Goal: Transaction & Acquisition: Purchase product/service

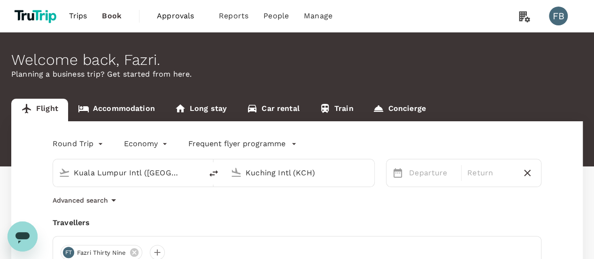
click at [122, 108] on link "Accommodation" at bounding box center [116, 110] width 97 height 23
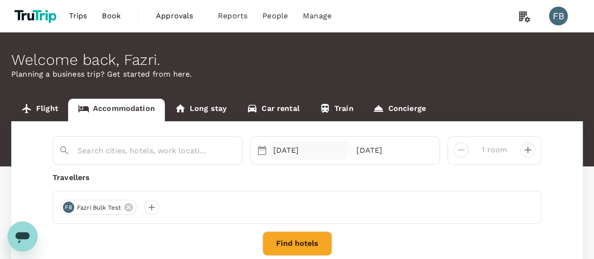
type input "Paris"
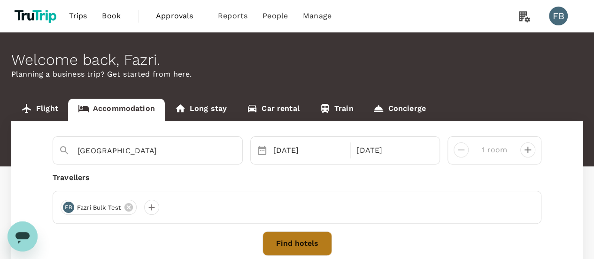
click at [287, 236] on button "Find hotels" at bounding box center [296, 243] width 69 height 24
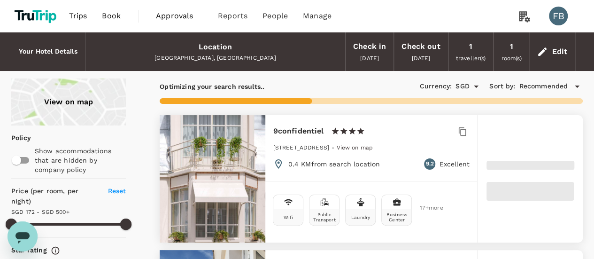
type input "318.75"
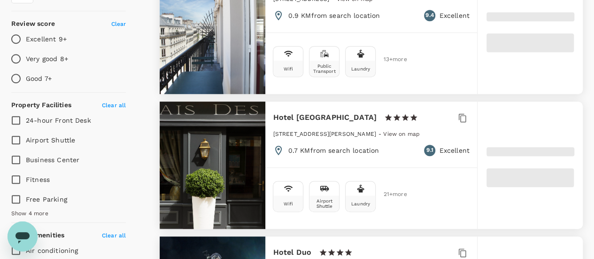
type input "109.85"
type input "318.85"
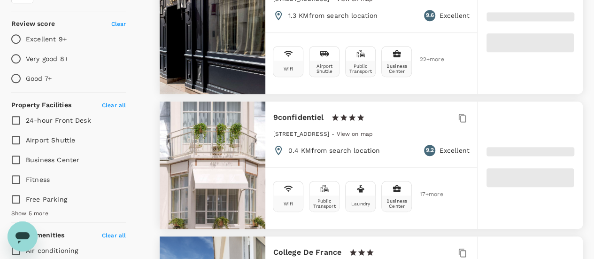
type input "91.85"
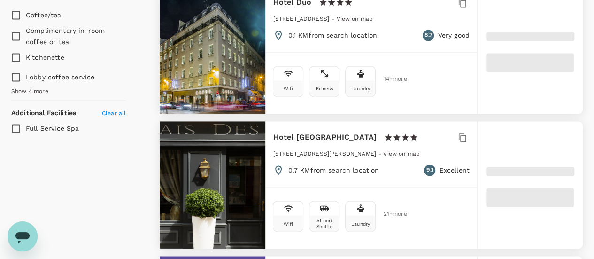
scroll to position [751, 0]
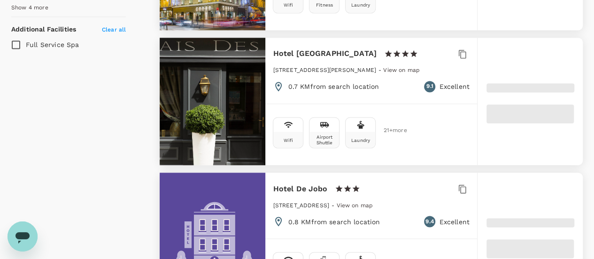
type input "318.46"
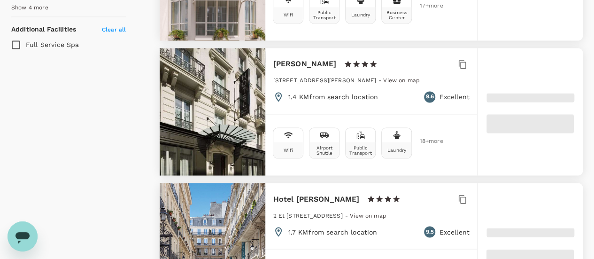
type input "82.46"
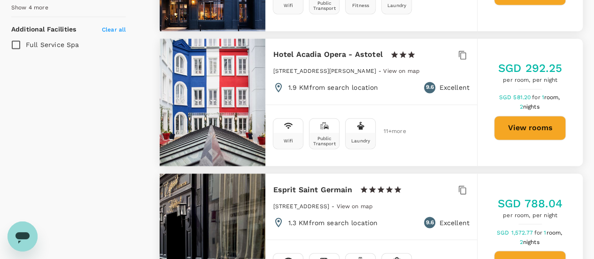
type input "318.46"
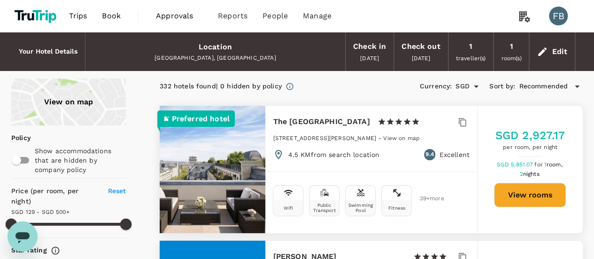
click at [540, 198] on button "View rooms" at bounding box center [530, 195] width 72 height 24
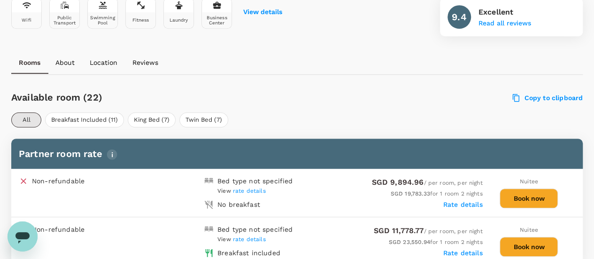
scroll to position [372, 0]
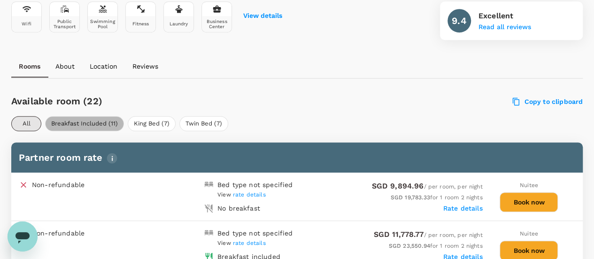
click at [95, 119] on button "Breakfast Included (11)" at bounding box center [84, 123] width 79 height 15
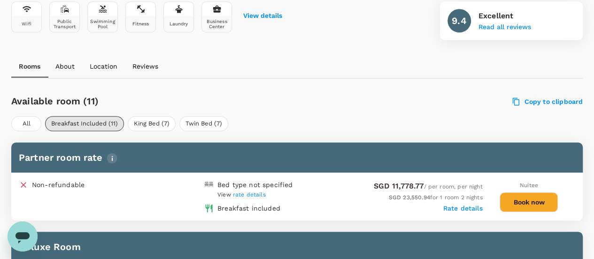
scroll to position [0, 0]
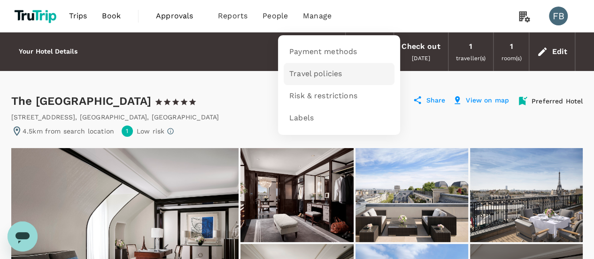
click at [325, 77] on span "Travel policies" at bounding box center [315, 74] width 53 height 11
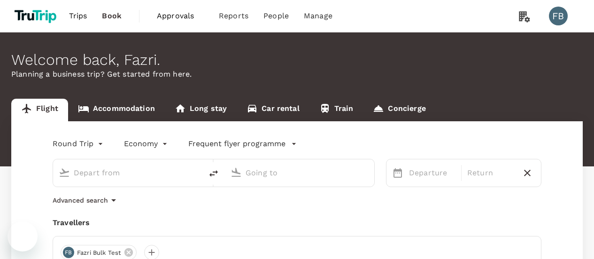
type input "Kuala Lumpur Intl (KUL)"
type input "Kuching Intl (KCH)"
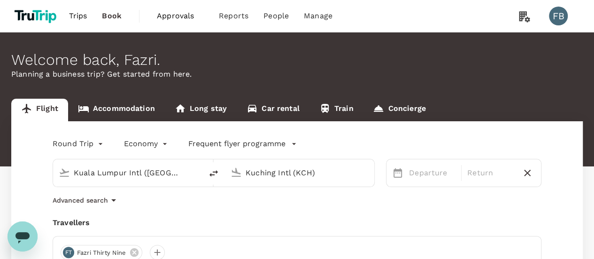
click at [126, 168] on input "Kuala Lumpur Intl (KUL)" at bounding box center [128, 172] width 109 height 15
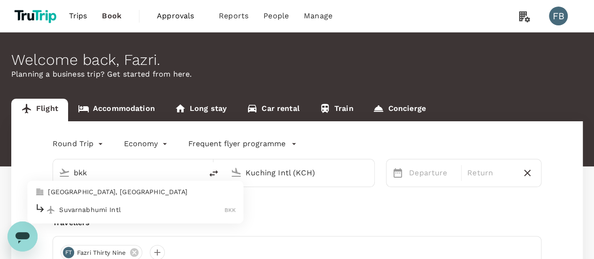
drag, startPoint x: 113, startPoint y: 209, endPoint x: 216, endPoint y: 178, distance: 107.4
click at [113, 209] on p "Suvarnabhumi Intl" at bounding box center [141, 209] width 165 height 9
type input "Suvarnabhumi Intl (BKK)"
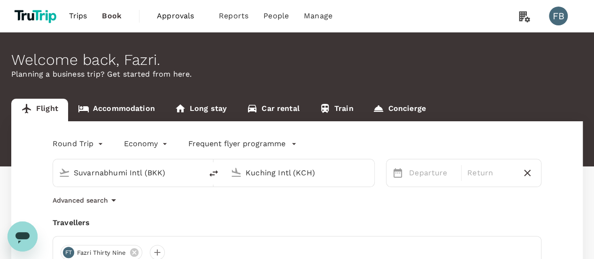
click at [266, 165] on input "Kuching Intl (KCH)" at bounding box center [300, 172] width 109 height 15
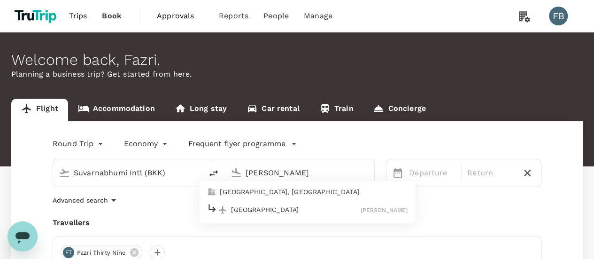
click at [256, 212] on p "Melbourne" at bounding box center [295, 209] width 129 height 9
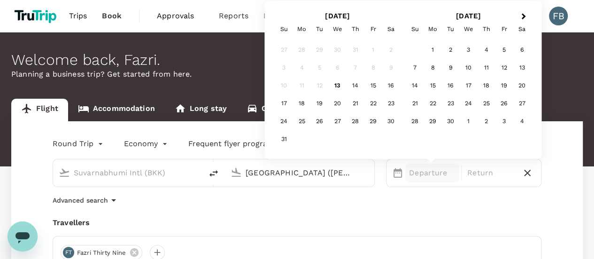
type input "Melbourne (MEL)"
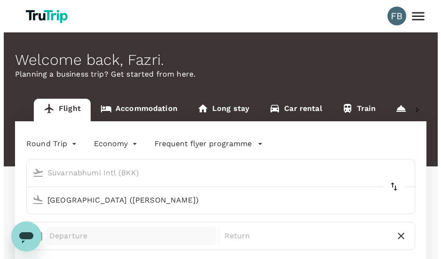
scroll to position [188, 0]
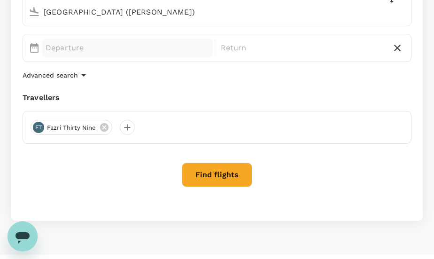
click at [147, 53] on p "Departure" at bounding box center [127, 47] width 163 height 11
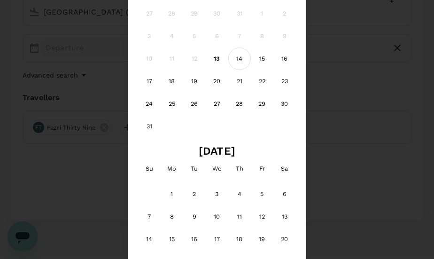
click at [241, 54] on div "14" at bounding box center [239, 58] width 23 height 23
click at [261, 57] on div "15" at bounding box center [262, 58] width 23 height 23
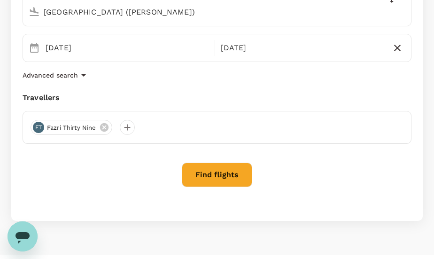
click at [236, 159] on div "Round Trip roundtrip Economy economy Frequent flyer programme Suvarnabhumi Intl…" at bounding box center [216, 76] width 411 height 287
click at [233, 161] on div "Round Trip roundtrip Economy economy Frequent flyer programme Suvarnabhumi Intl…" at bounding box center [216, 76] width 411 height 287
click at [228, 174] on button "Find flights" at bounding box center [217, 174] width 70 height 24
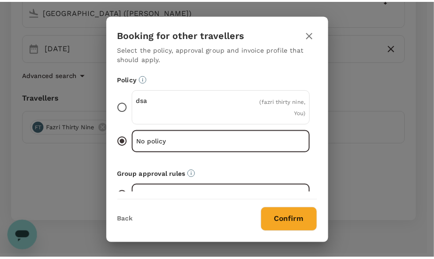
scroll to position [94, 0]
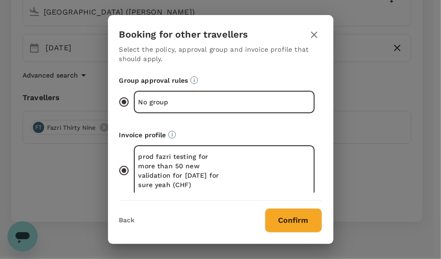
click at [294, 213] on button "Confirm" at bounding box center [293, 220] width 57 height 24
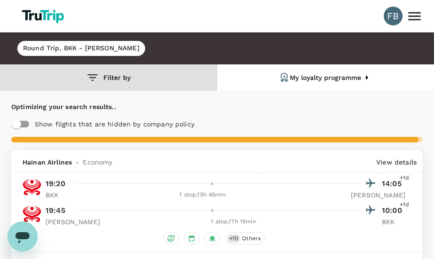
click at [110, 76] on button "Filter by" at bounding box center [108, 77] width 217 height 26
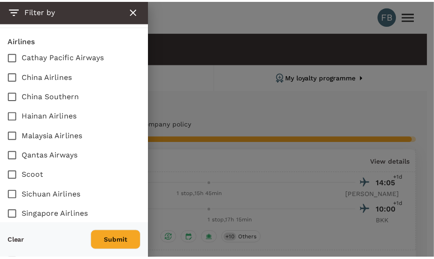
scroll to position [567, 0]
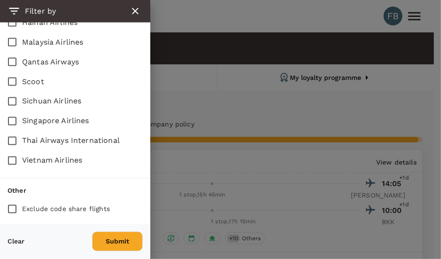
click at [8, 131] on input "Thai Airways International" at bounding box center [12, 141] width 20 height 20
checkbox input "true"
click at [106, 232] on button "Submit" at bounding box center [117, 242] width 51 height 20
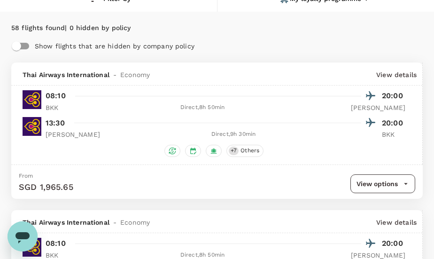
scroll to position [94, 0]
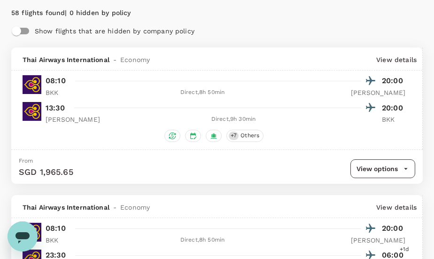
click at [399, 165] on button "View options" at bounding box center [382, 168] width 65 height 19
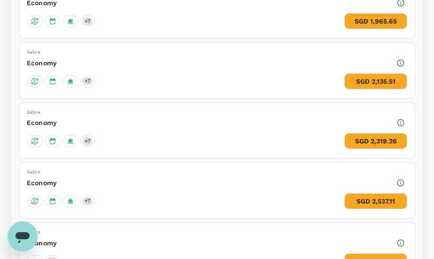
scroll to position [610, 0]
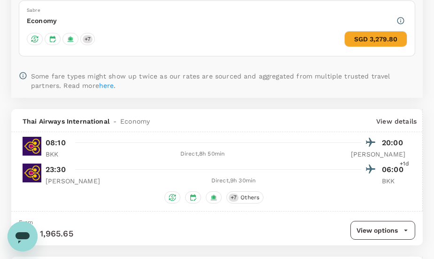
click at [387, 230] on button "View options" at bounding box center [382, 230] width 65 height 19
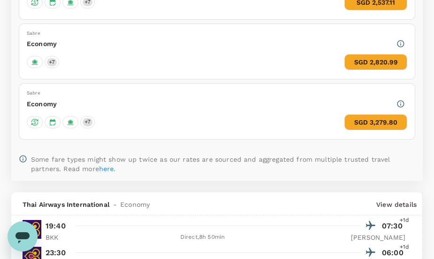
scroll to position [757, 0]
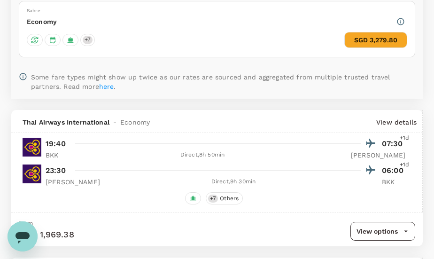
drag, startPoint x: 381, startPoint y: 225, endPoint x: 401, endPoint y: 193, distance: 37.4
click at [381, 225] on button "View options" at bounding box center [382, 231] width 65 height 19
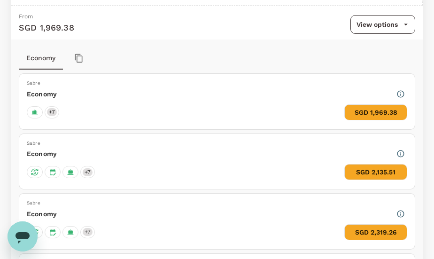
scroll to position [528, 0]
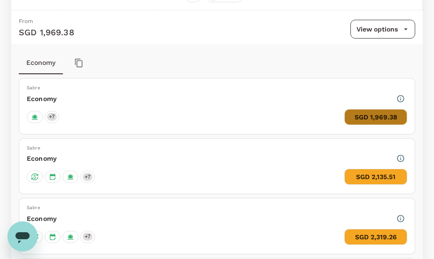
click at [384, 118] on button "SGD 1,969.38" at bounding box center [375, 117] width 63 height 16
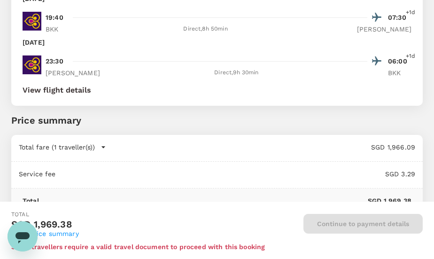
scroll to position [656, 0]
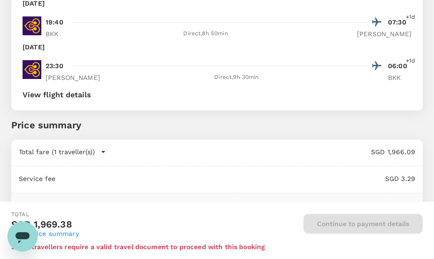
click at [76, 101] on div "Thursday, 14 Aug 2025 19:40 07:30 +1d BKK Direct , 8h 50min MEL Friday, 15 Aug …" at bounding box center [216, 49] width 411 height 124
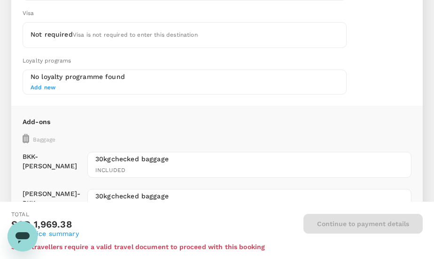
scroll to position [0, 0]
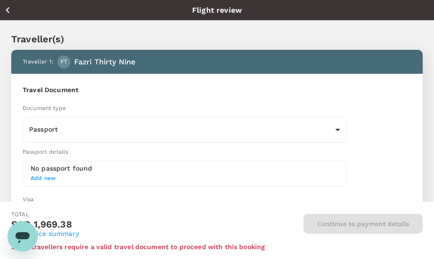
click at [16, 17] on div "Back to flight results Flight review" at bounding box center [217, 10] width 434 height 20
click at [8, 11] on icon "button" at bounding box center [8, 10] width 4 height 6
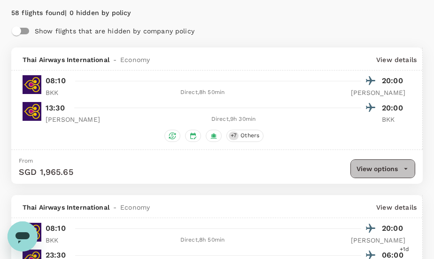
click at [369, 162] on button "View options" at bounding box center [382, 168] width 65 height 19
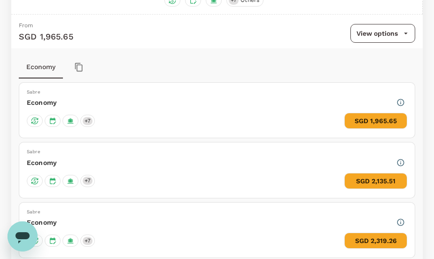
scroll to position [235, 0]
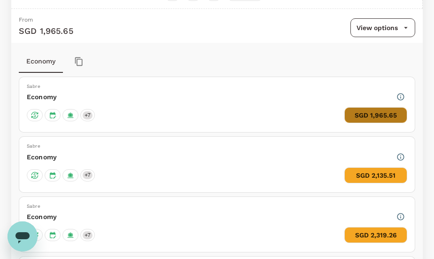
click at [371, 113] on button "SGD 1,965.65" at bounding box center [375, 115] width 63 height 16
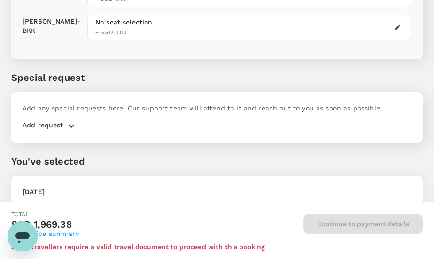
scroll to position [656, 0]
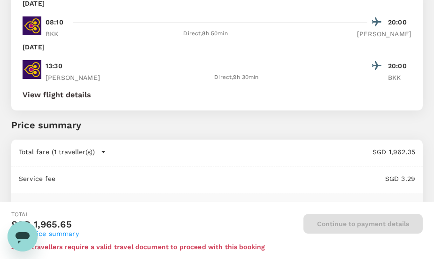
click at [250, 128] on p "Price summary" at bounding box center [216, 125] width 411 height 14
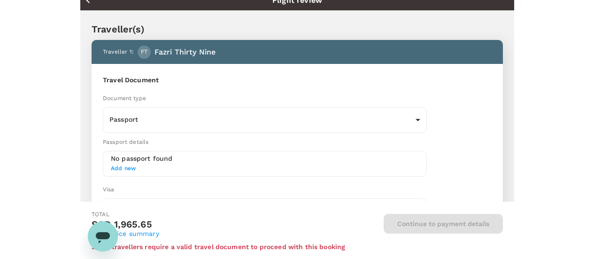
scroll to position [0, 0]
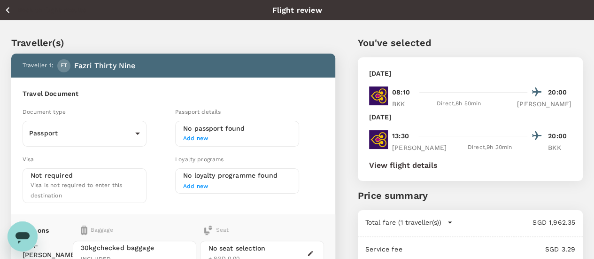
click at [14, 11] on button "Back to flight results" at bounding box center [45, 10] width 82 height 12
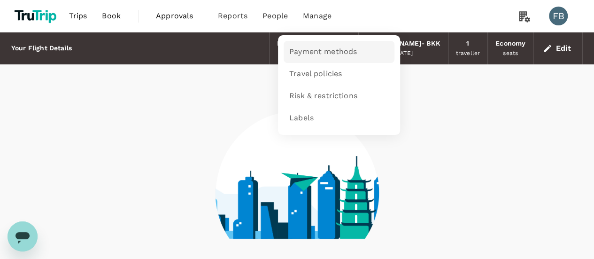
click at [311, 51] on span "Payment methods" at bounding box center [323, 51] width 68 height 11
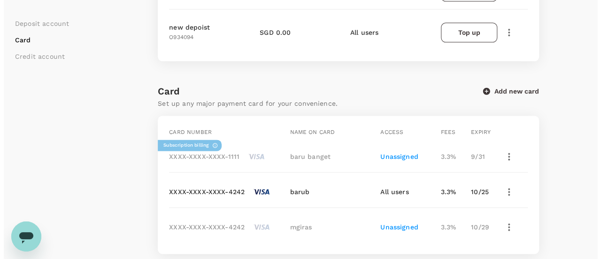
scroll to position [564, 0]
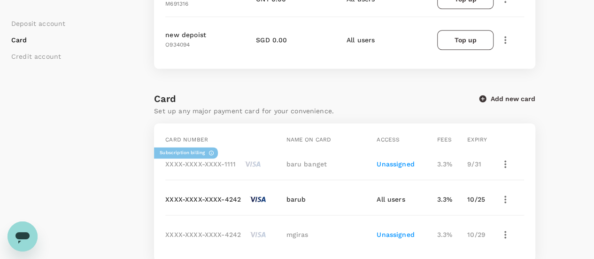
click at [487, 94] on button "Add new card" at bounding box center [507, 98] width 56 height 8
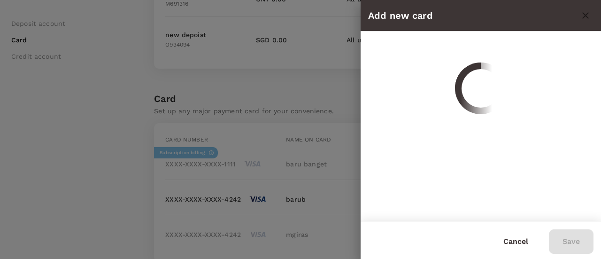
scroll to position [0, 0]
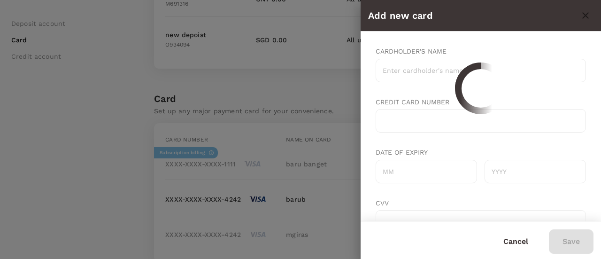
click at [412, 74] on input "Cardholder's name" at bounding box center [481, 70] width 210 height 23
type input "saddsa"
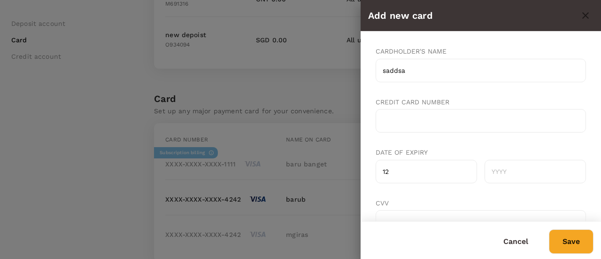
type input "12"
type input "2029"
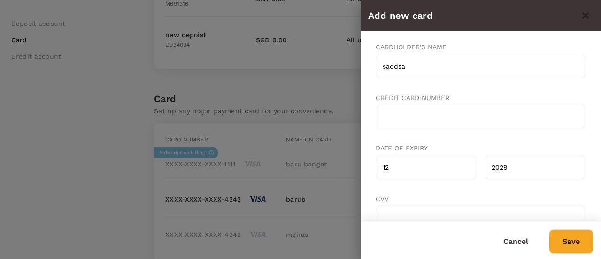
click at [574, 246] on button "Save" at bounding box center [571, 241] width 45 height 24
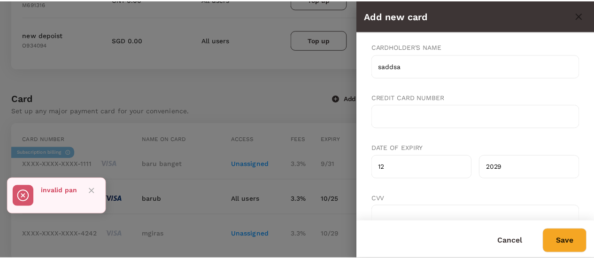
scroll to position [530, 0]
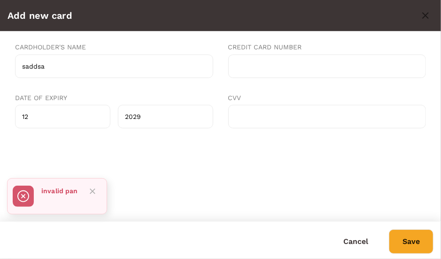
click at [416, 237] on button "Save" at bounding box center [411, 241] width 45 height 24
click at [417, 238] on div at bounding box center [411, 238] width 44 height 33
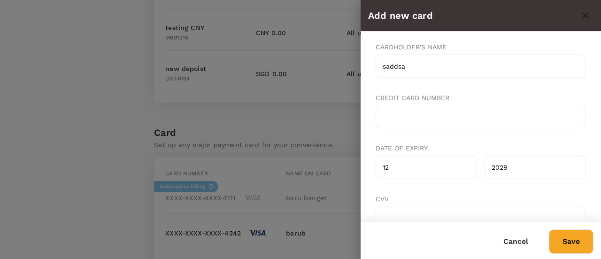
drag, startPoint x: 26, startPoint y: 13, endPoint x: 329, endPoint y: 65, distance: 307.9
click at [330, 63] on div at bounding box center [300, 129] width 601 height 259
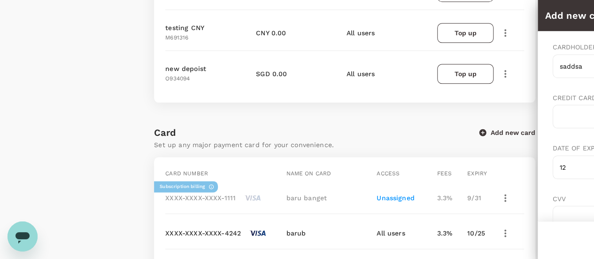
click at [328, 66] on div at bounding box center [297, 129] width 594 height 259
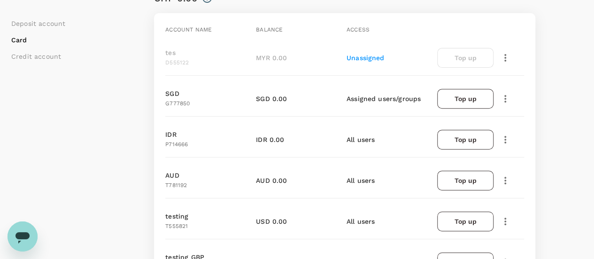
scroll to position [0, 0]
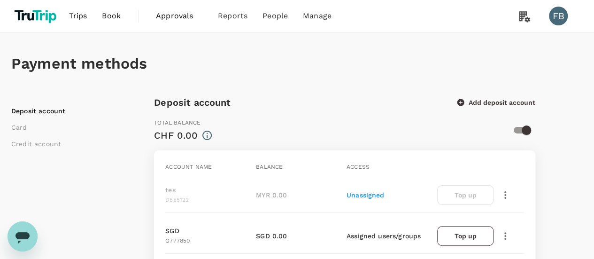
click at [132, 30] on nav "Trips Book Approvals Reports People Manage" at bounding box center [175, 16] width 328 height 32
click at [119, 19] on span "Book" at bounding box center [111, 15] width 19 height 11
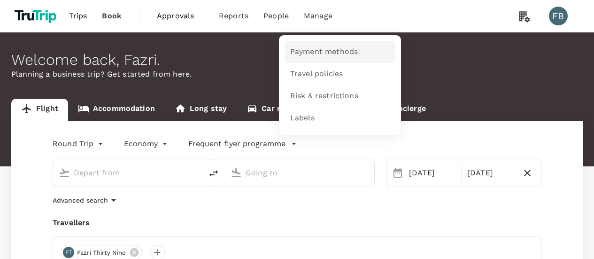
type input "Suvarnabhumi Intl (BKK)"
type input "Melbourne (MEL)"
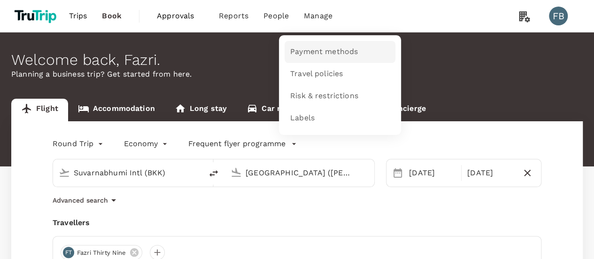
click at [317, 50] on span "Payment methods" at bounding box center [324, 51] width 68 height 11
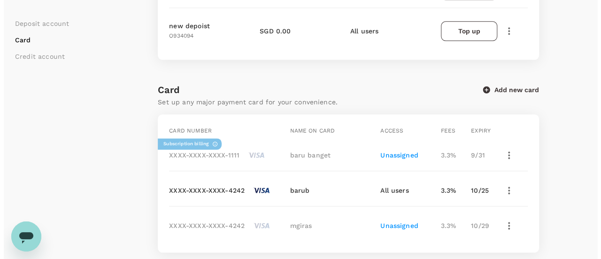
scroll to position [564, 0]
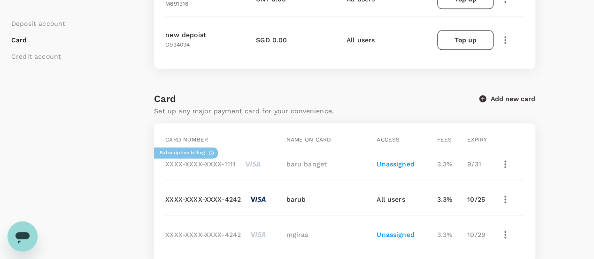
click at [502, 94] on button "Add new card" at bounding box center [507, 98] width 56 height 8
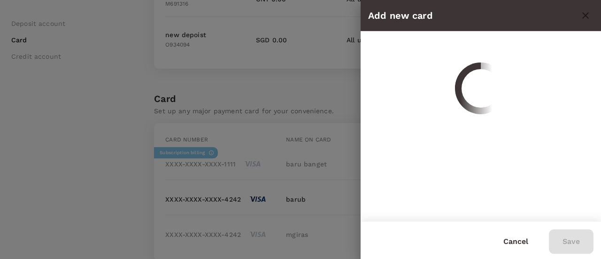
scroll to position [0, 0]
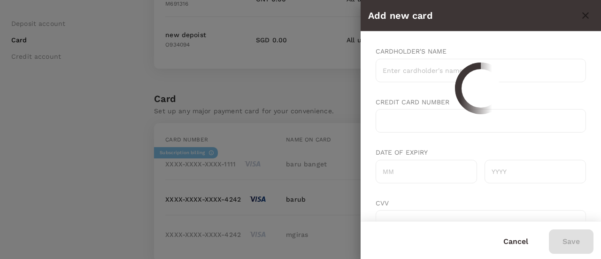
drag, startPoint x: 451, startPoint y: 56, endPoint x: 441, endPoint y: 63, distance: 11.7
click at [448, 58] on div "Cardholder's name" at bounding box center [481, 64] width 210 height 51
click at [441, 63] on input "Cardholder's name" at bounding box center [481, 70] width 210 height 23
type input "ssss"
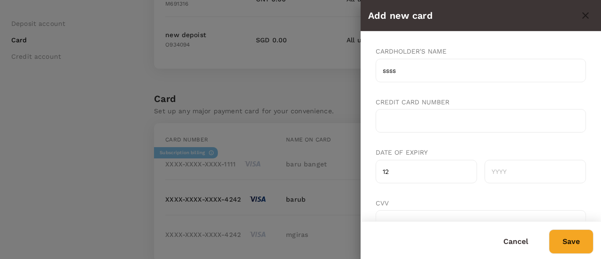
type input "12"
type input "2027"
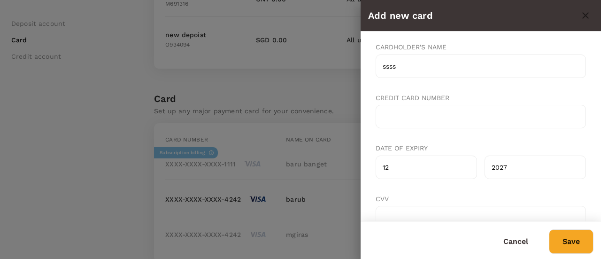
scroll to position [84, 0]
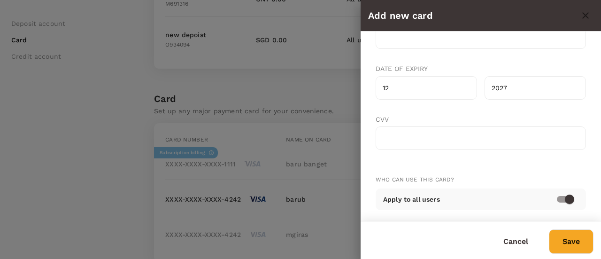
click at [575, 236] on button "Save" at bounding box center [571, 241] width 45 height 24
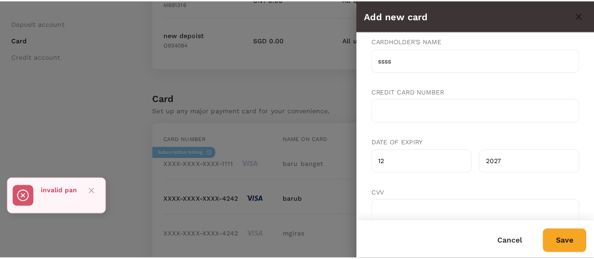
scroll to position [0, 0]
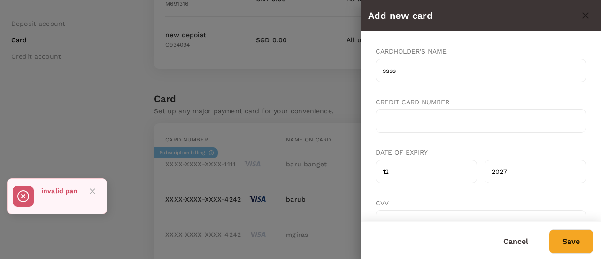
click at [435, 110] on div at bounding box center [481, 120] width 210 height 23
click at [438, 116] on div at bounding box center [481, 120] width 210 height 23
click at [472, 126] on div at bounding box center [481, 120] width 210 height 23
click at [473, 126] on div at bounding box center [481, 120] width 210 height 23
click at [556, 238] on button "Save" at bounding box center [571, 241] width 45 height 24
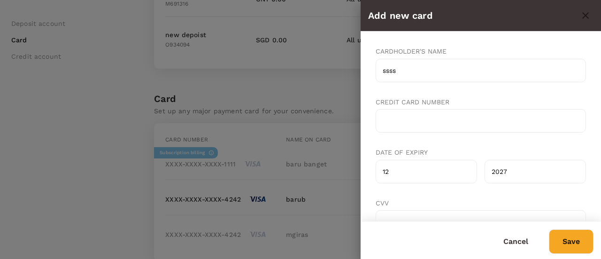
click at [575, 228] on div "Save" at bounding box center [567, 238] width 52 height 32
click at [575, 237] on button "Save" at bounding box center [571, 241] width 45 height 24
click at [589, 14] on icon "close" at bounding box center [585, 15] width 11 height 11
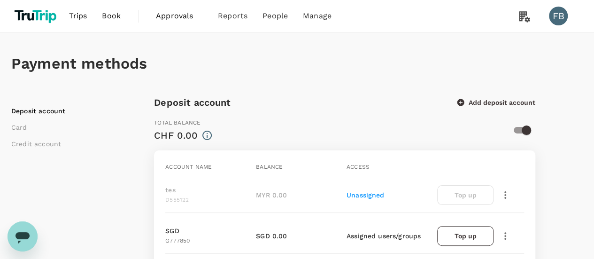
click at [117, 12] on span "Book" at bounding box center [111, 15] width 19 height 11
